Goal: Information Seeking & Learning: Learn about a topic

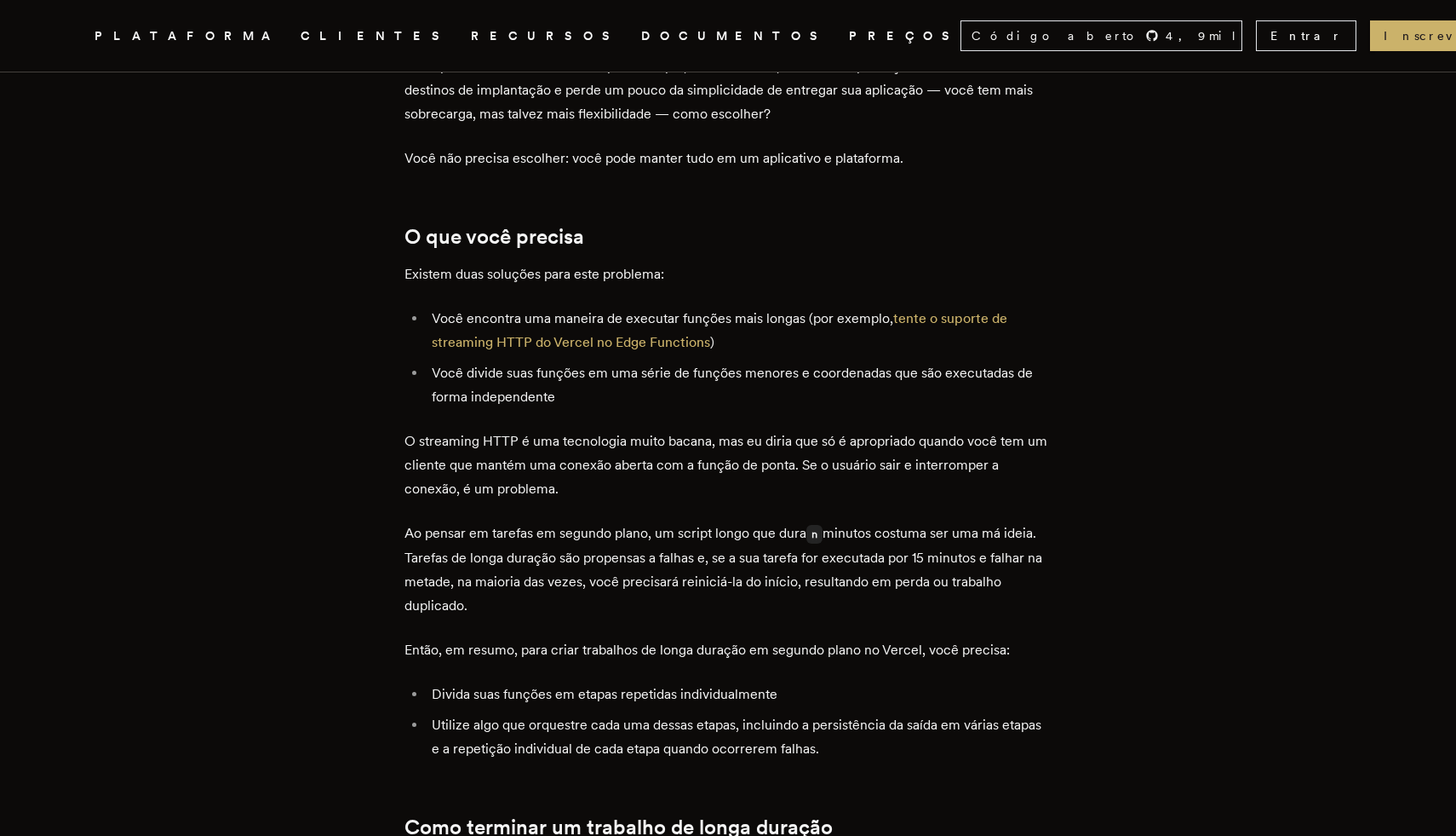
scroll to position [938, 0]
click at [765, 364] on font "Você divide suas funções em uma série de funções menores e coordenadas que são …" at bounding box center [732, 383] width 602 height 40
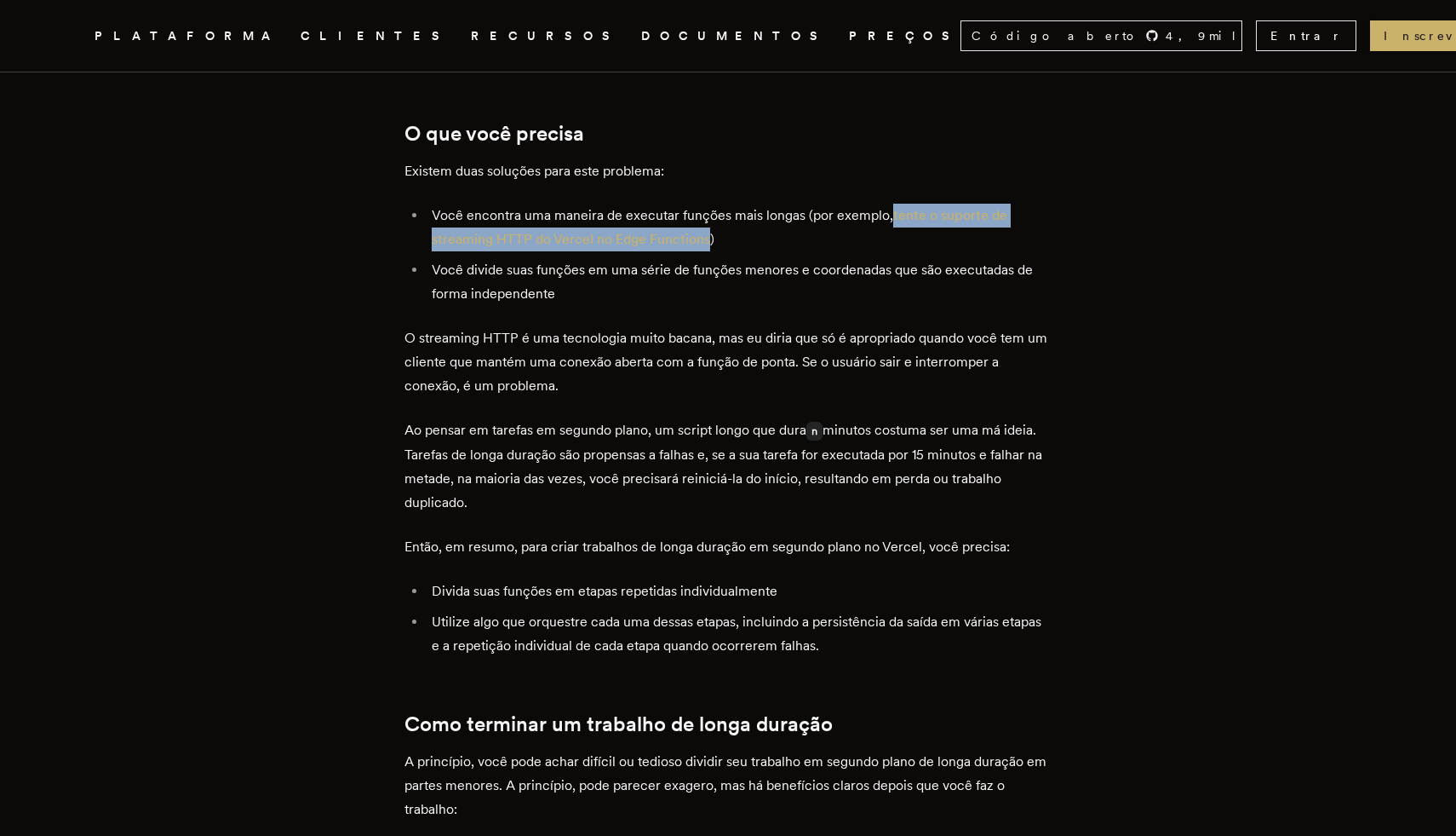
scroll to position [1040, 0]
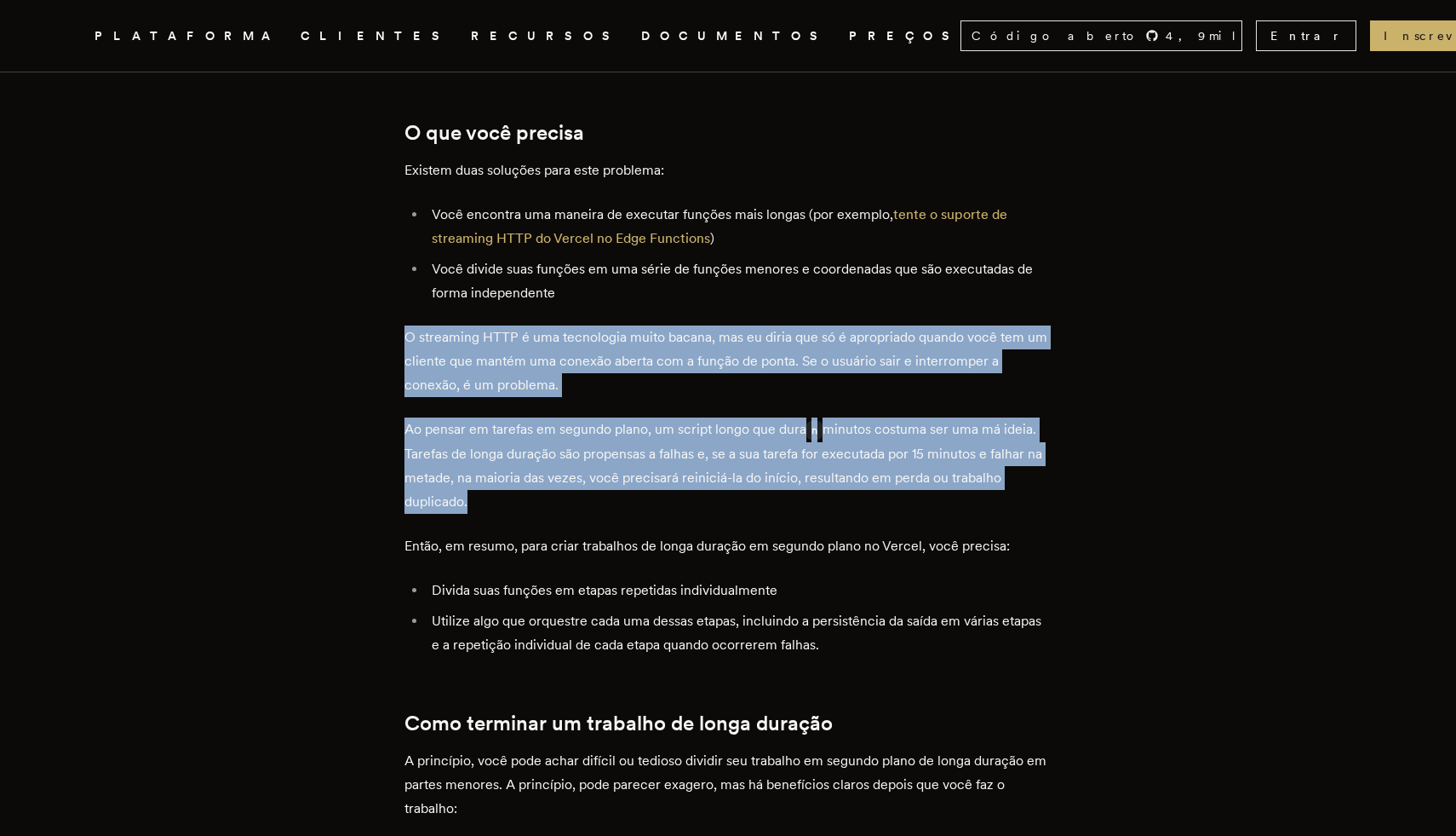
drag, startPoint x: 408, startPoint y: 283, endPoint x: 653, endPoint y: 453, distance: 298.2
click at [653, 453] on p "Ao pensar em tarefas em segundo plano, um script longo que dura n minutos costu…" at bounding box center [728, 465] width 647 height 96
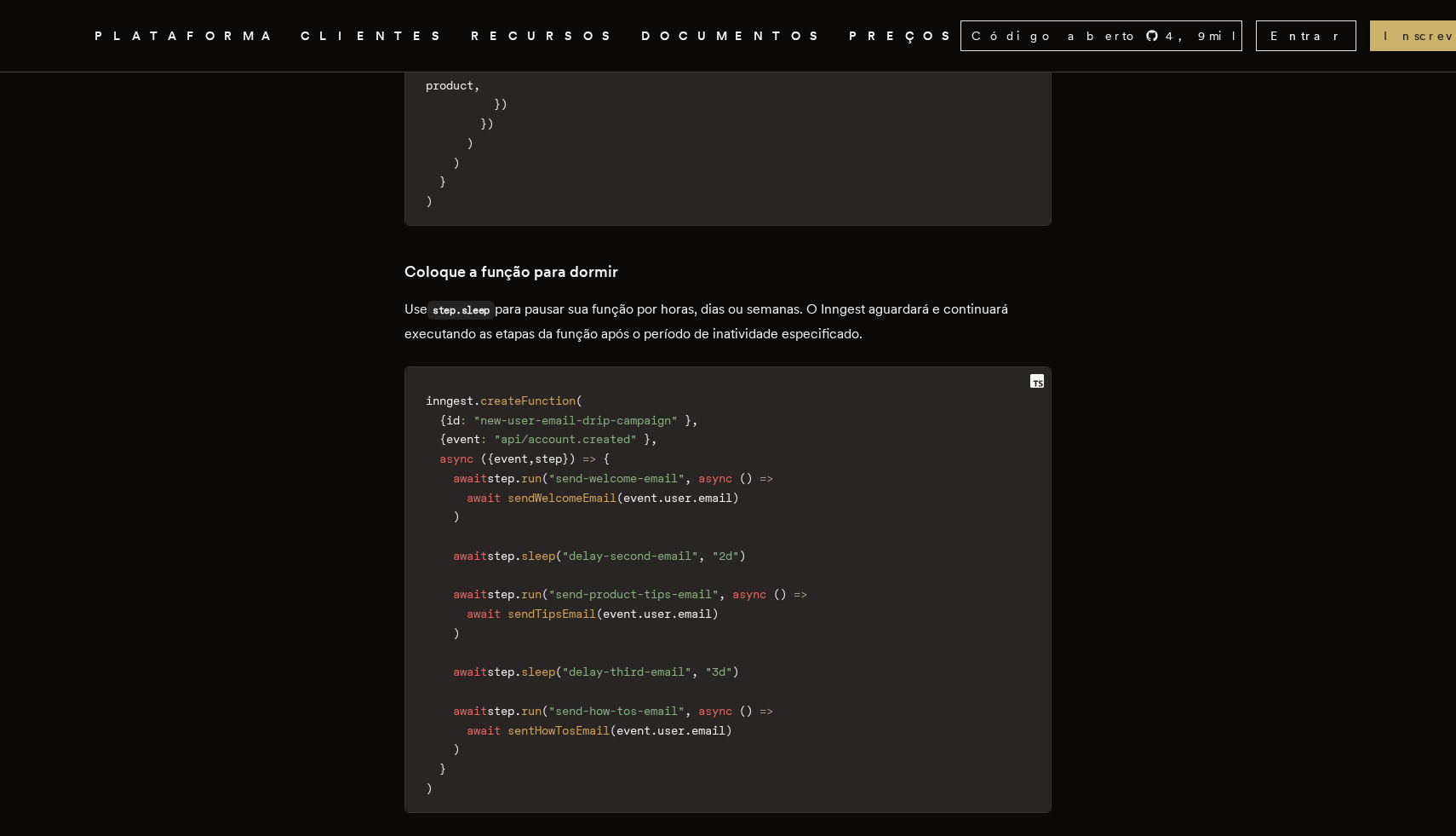
scroll to position [6329, 0]
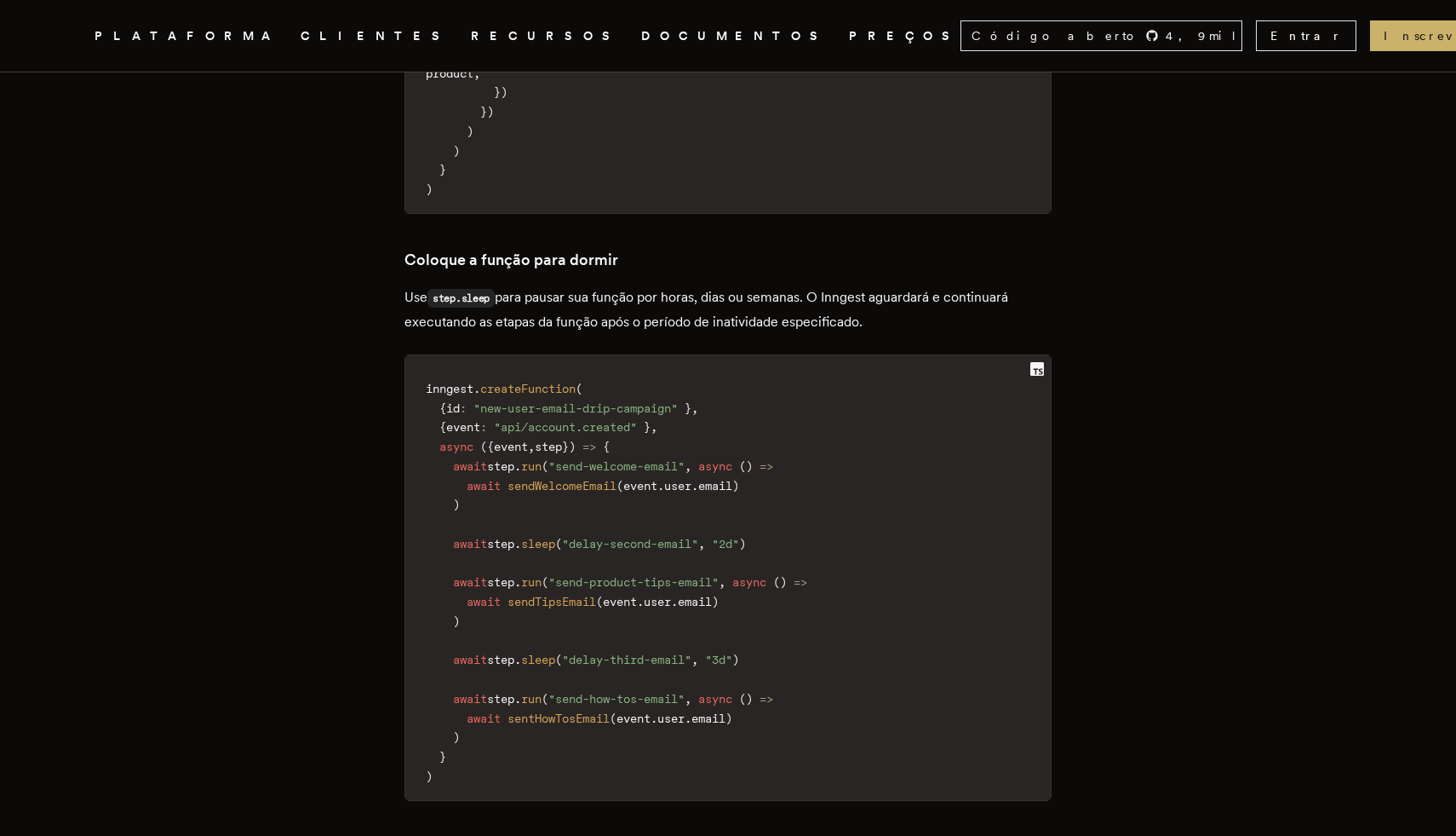
click at [849, 42] on font "PREÇOS" at bounding box center [905, 36] width 112 height 14
